Goal: Information Seeking & Learning: Learn about a topic

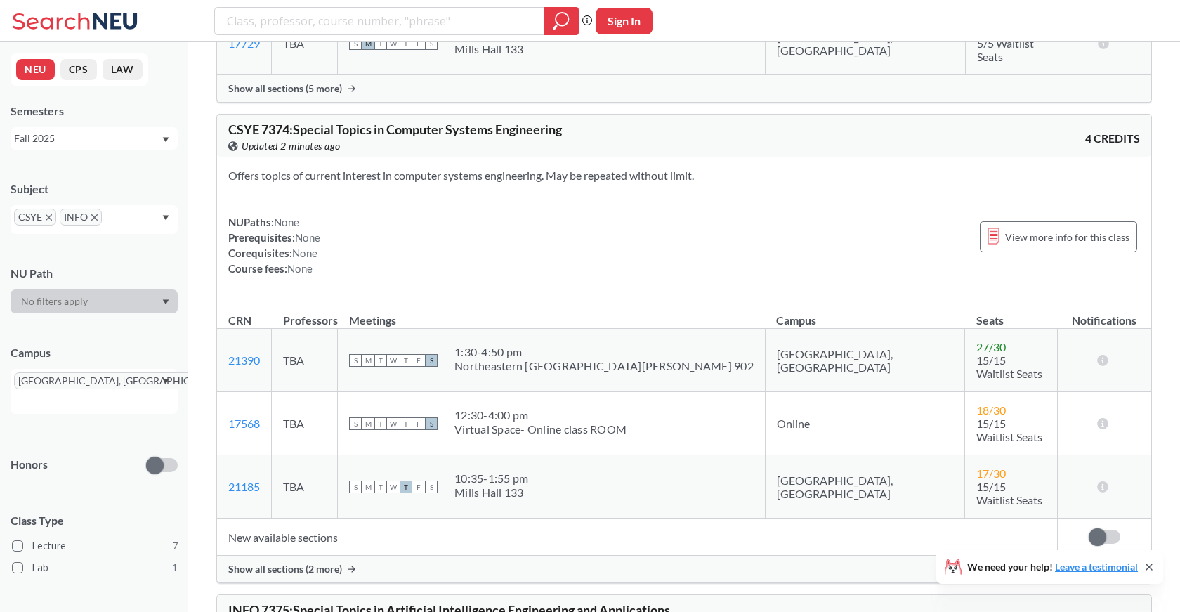
scroll to position [2793, 0]
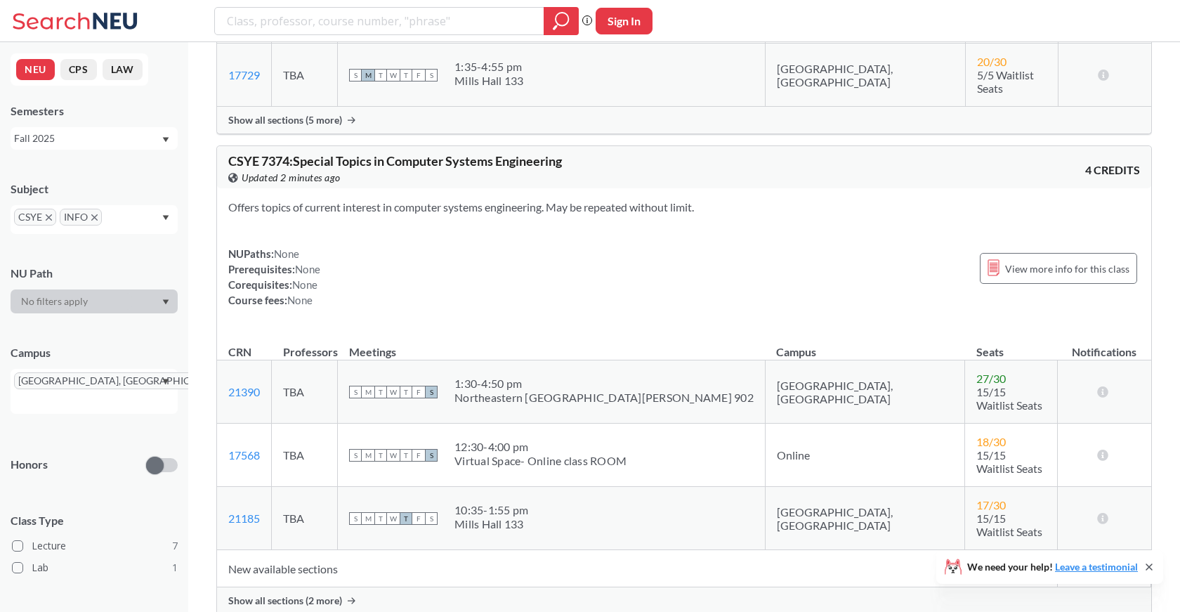
click at [313, 594] on span "Show all sections (2 more)" at bounding box center [285, 600] width 114 height 13
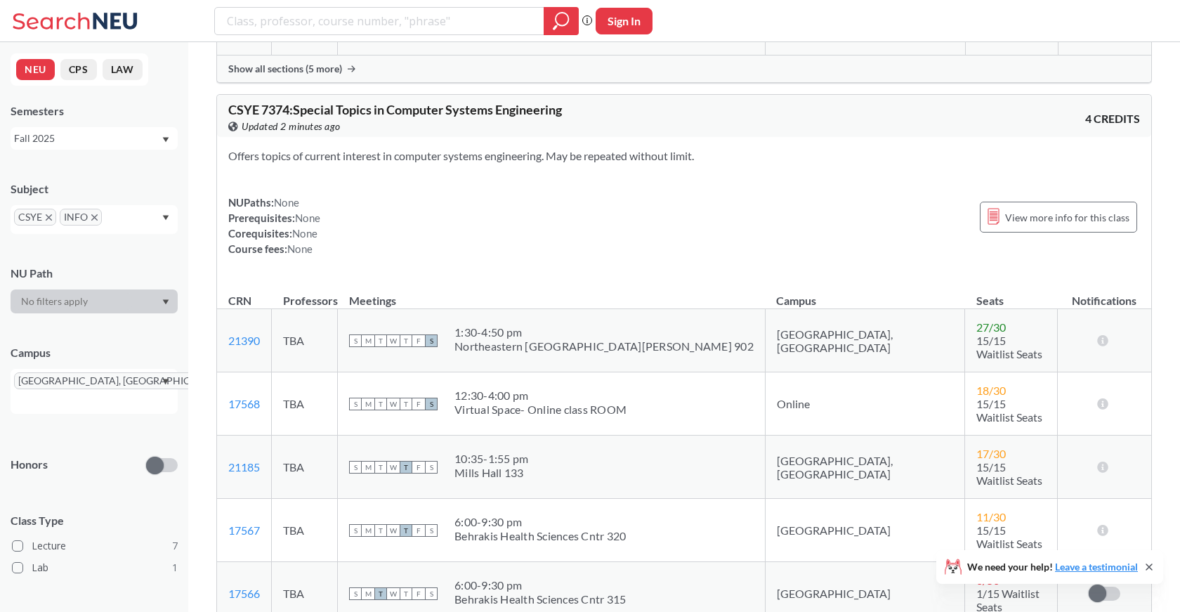
scroll to position [2853, 0]
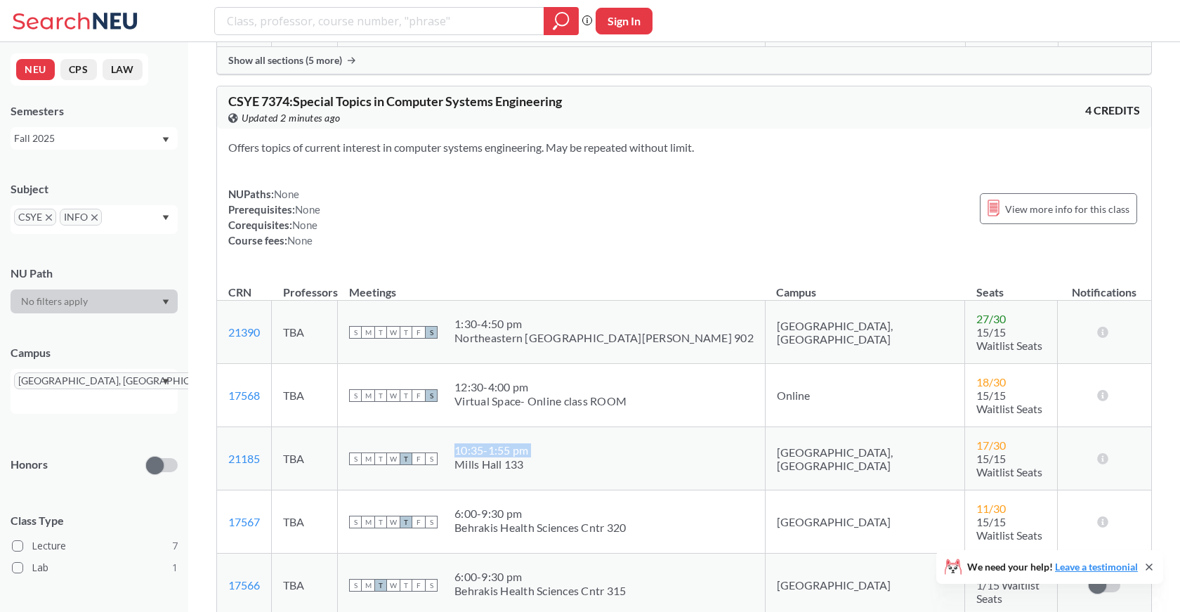
drag, startPoint x: 589, startPoint y: 384, endPoint x: 512, endPoint y: 384, distance: 76.6
click at [512, 443] on div "S M T W T F S 10:35 - 1:55 pm [PERSON_NAME][GEOGRAPHIC_DATA][PERSON_NAME] 133" at bounding box center [551, 458] width 405 height 31
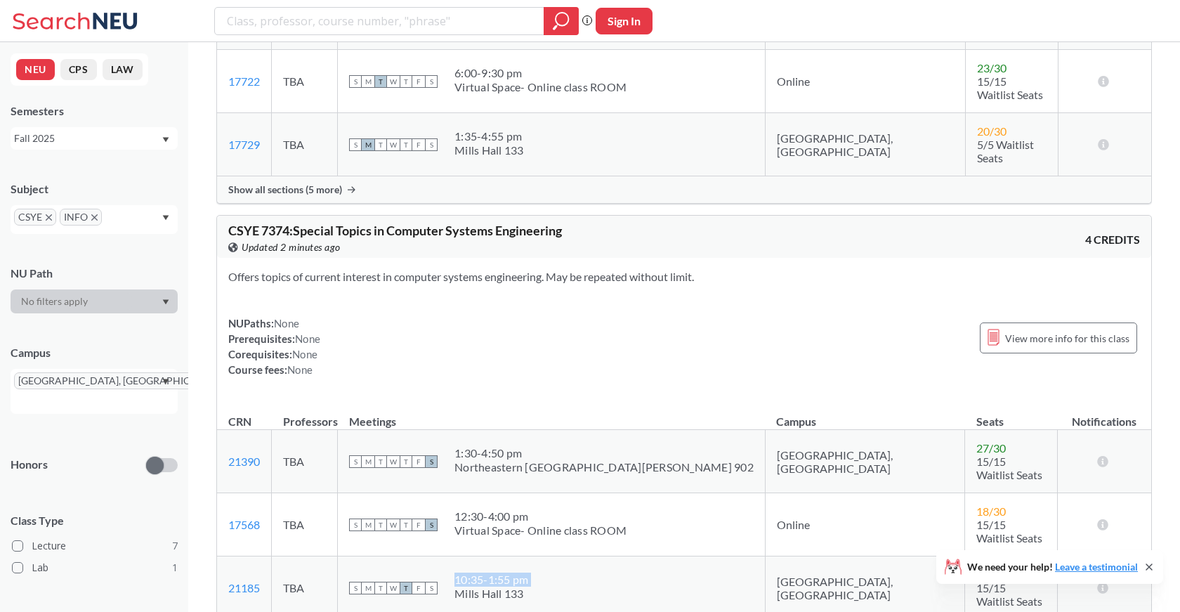
scroll to position [2735, 0]
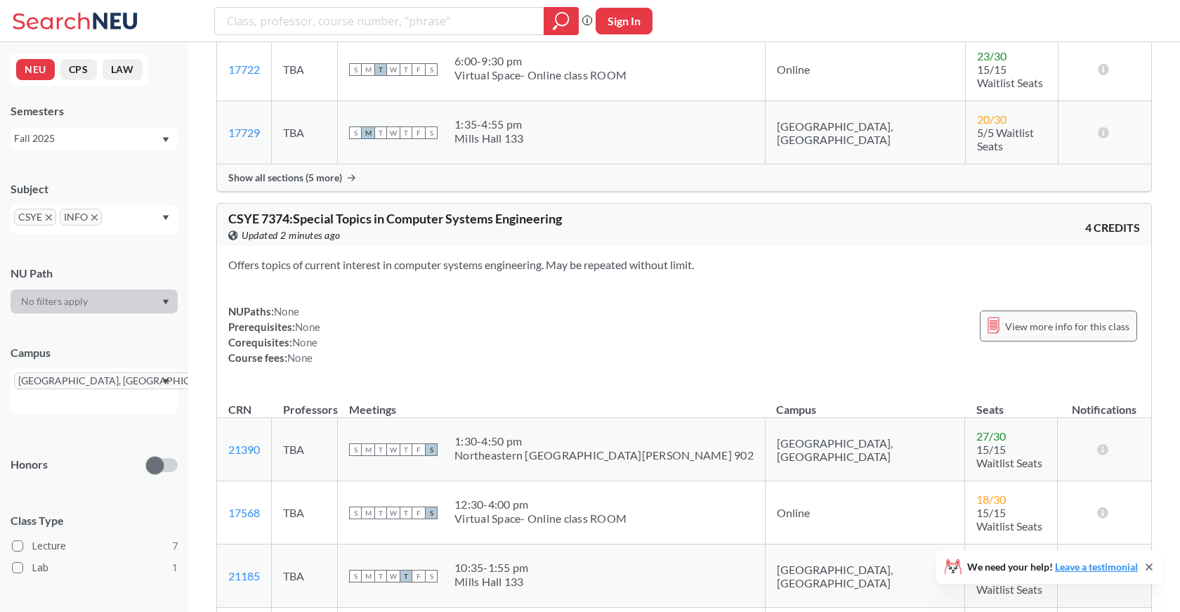
click at [1039, 310] on div "View more info for this class" at bounding box center [1058, 325] width 157 height 31
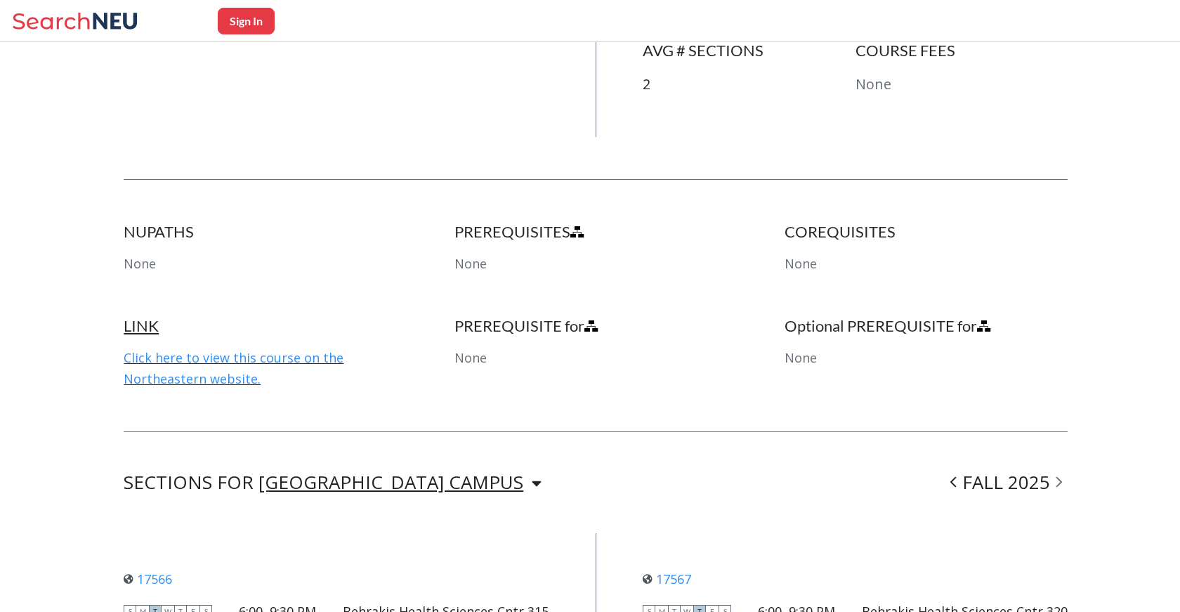
scroll to position [505, 0]
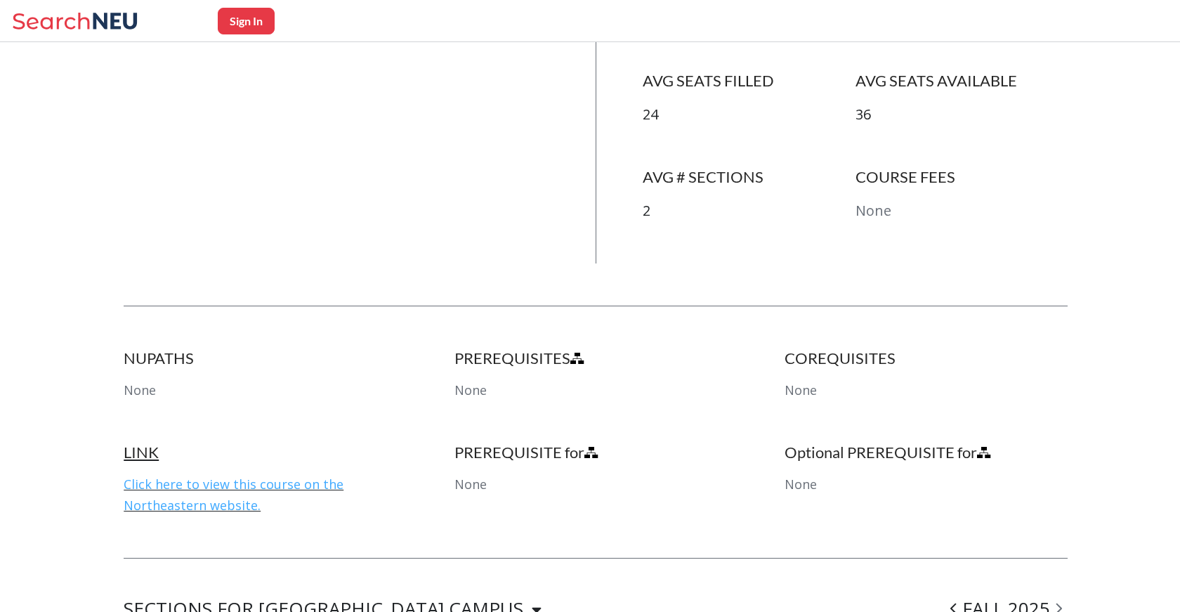
click at [179, 481] on link "Click here to view this course on the Northeastern website." at bounding box center [234, 495] width 220 height 38
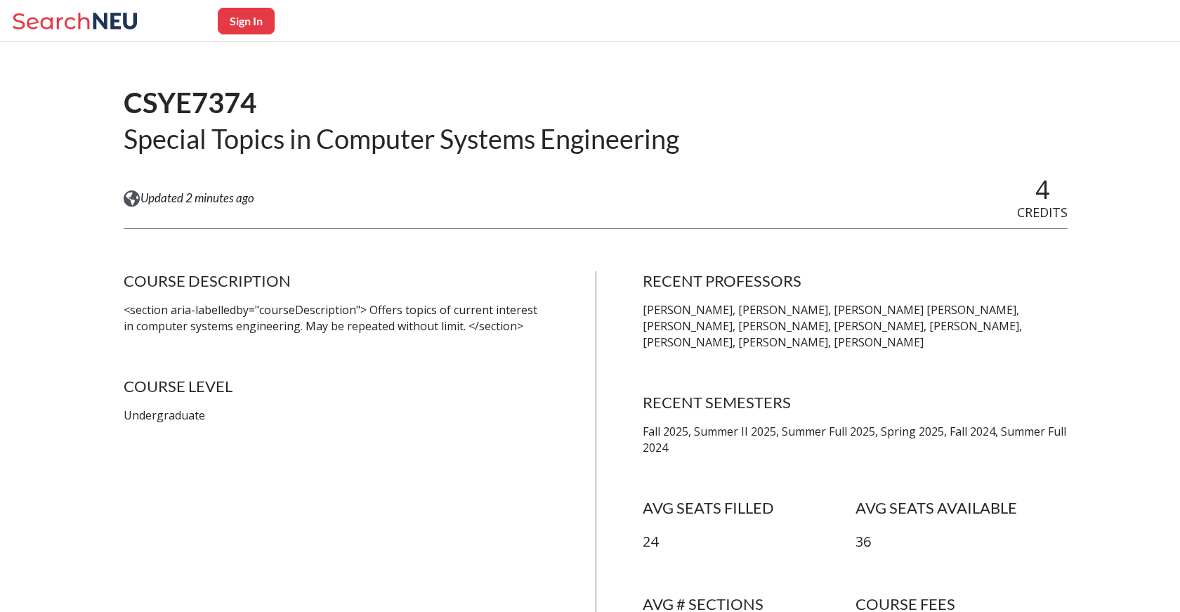
scroll to position [0, 0]
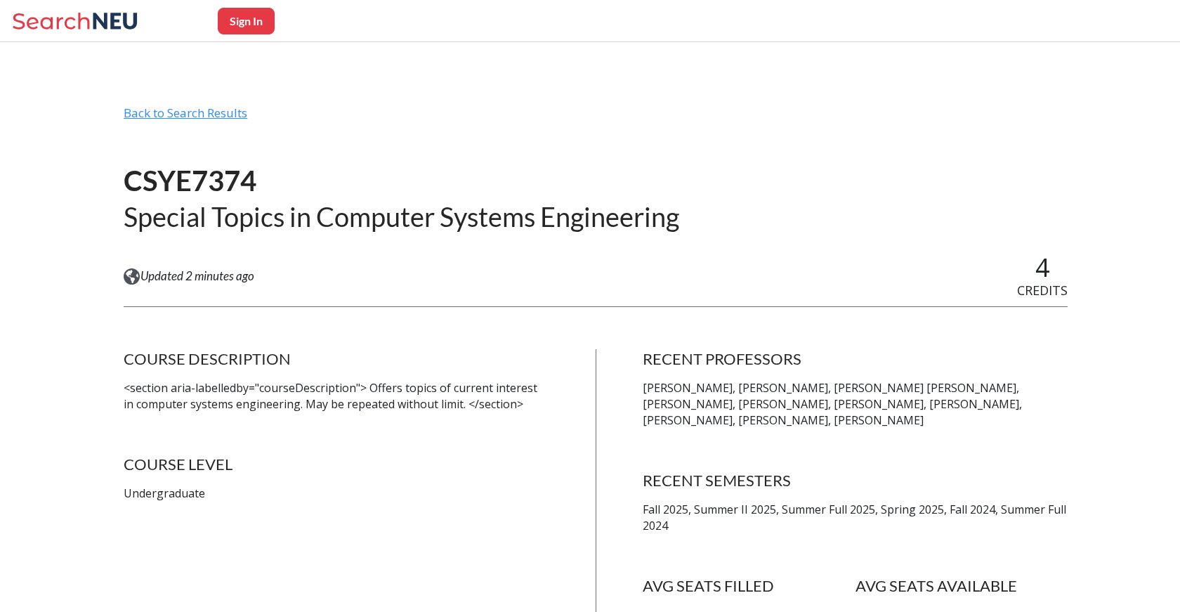
click at [212, 117] on div "Back to Search Results" at bounding box center [596, 118] width 944 height 27
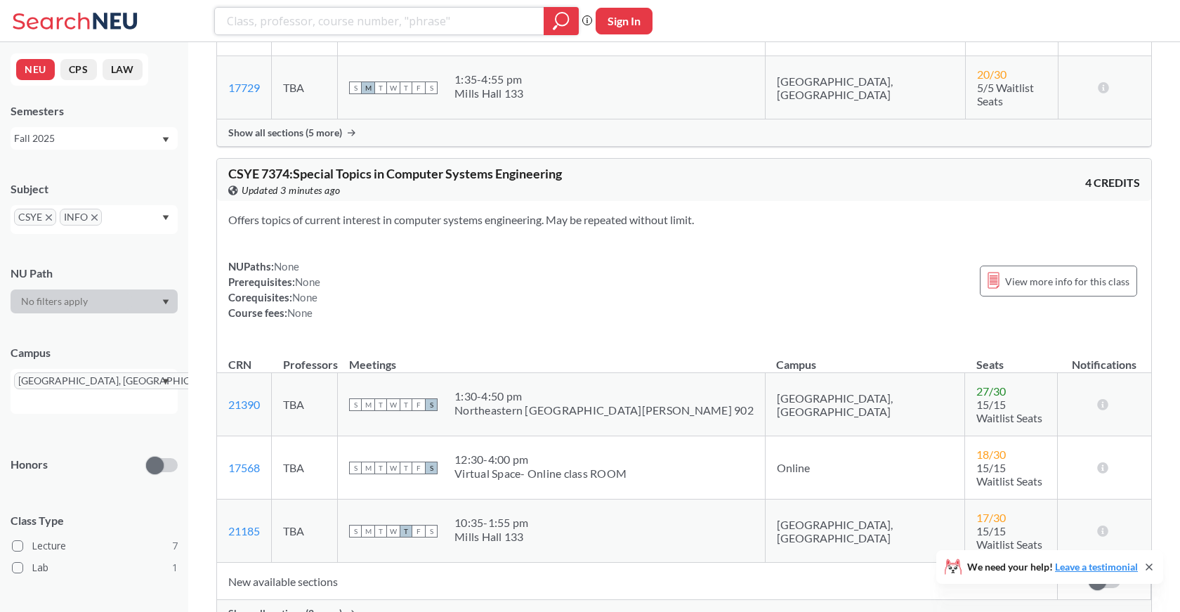
scroll to position [2781, 0]
drag, startPoint x: 593, startPoint y: 443, endPoint x: 509, endPoint y: 443, distance: 83.6
click at [509, 515] on div "S M T W T F S 10:35 - 1:55 pm [PERSON_NAME][GEOGRAPHIC_DATA][PERSON_NAME] 133" at bounding box center [551, 530] width 405 height 31
